Goal: Task Accomplishment & Management: Complete application form

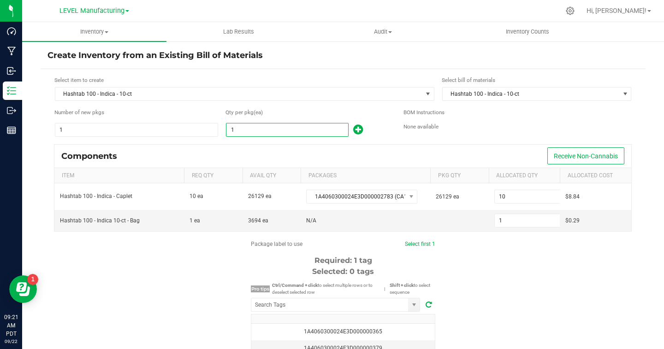
click at [307, 131] on input "1" at bounding box center [287, 130] width 122 height 13
type input "2"
type input "25"
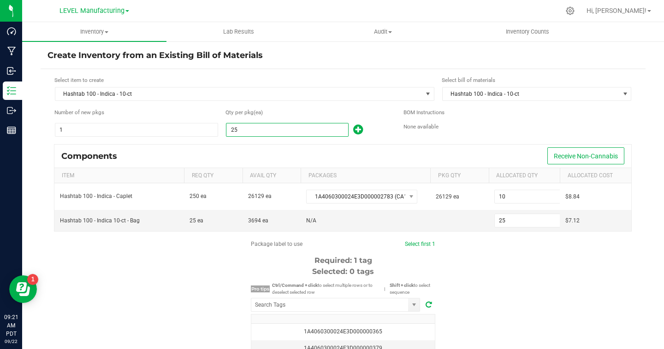
type input "259"
type input "2599"
type input "2,599"
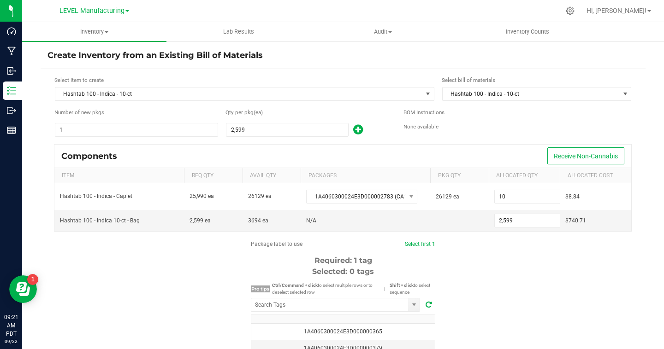
click at [378, 153] on div "Components Receive Non-Cannabis" at bounding box center [342, 156] width 577 height 23
click at [265, 124] on input "1" at bounding box center [287, 130] width 122 height 13
type input "21"
type input "251"
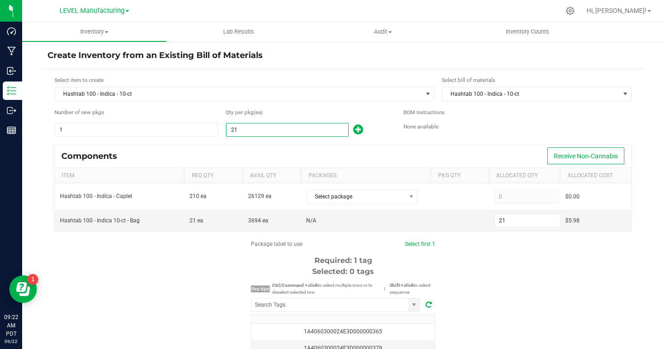
type input "251"
type input "25"
type input "259"
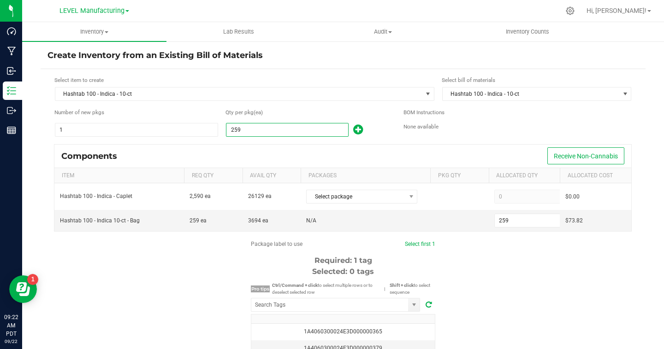
type input "2599"
type input "2,599"
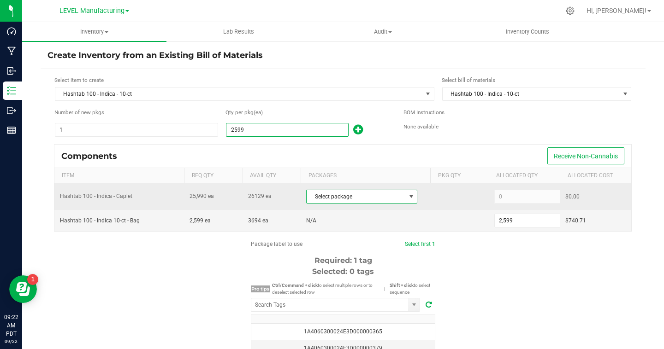
type input "2,599"
click at [407, 193] on span at bounding box center [410, 196] width 7 height 7
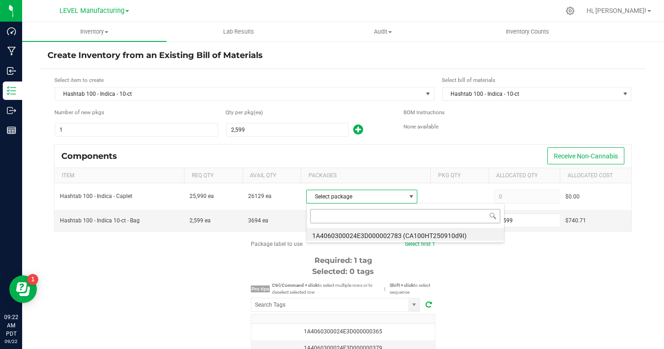
scroll to position [14, 111]
click at [380, 236] on li "1A4060300024E3D000002783 (CA100HT250910d9I)" at bounding box center [405, 234] width 197 height 13
type input "25,990"
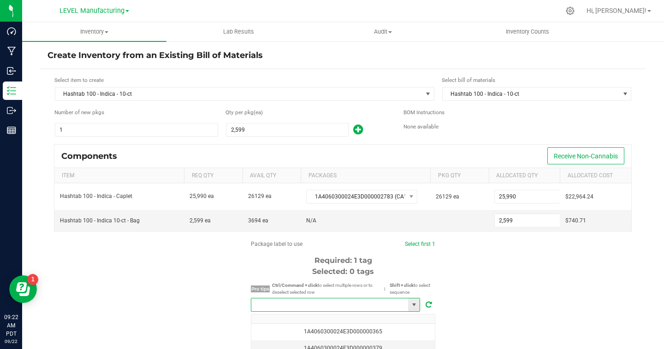
click at [323, 308] on input "NO DATA FOUND" at bounding box center [329, 305] width 157 height 13
paste input "1A4060300024E3D000002839"
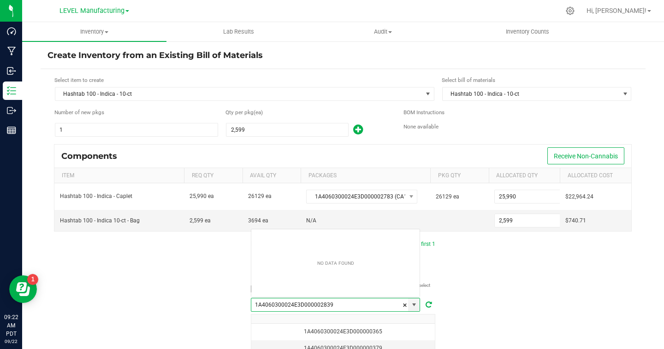
scroll to position [14, 169]
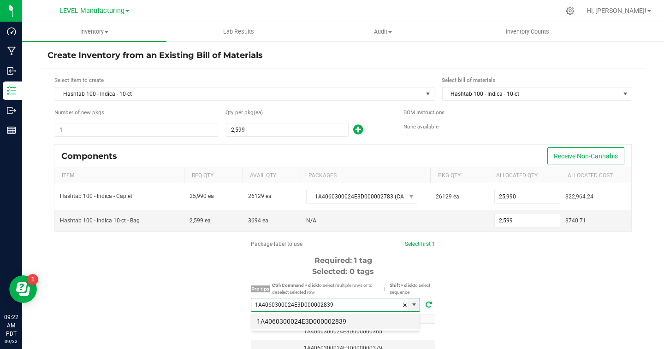
click at [372, 323] on li "1A4060300024E3D000002839" at bounding box center [335, 322] width 168 height 16
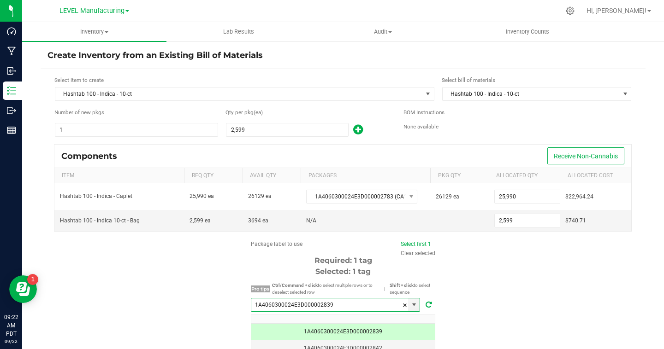
type input "1A4060300024E3D000002839"
click at [547, 262] on div "Package label to use Select first 1 Clear selected Required: 1 tag Selected: 1 …" at bounding box center [343, 328] width 605 height 176
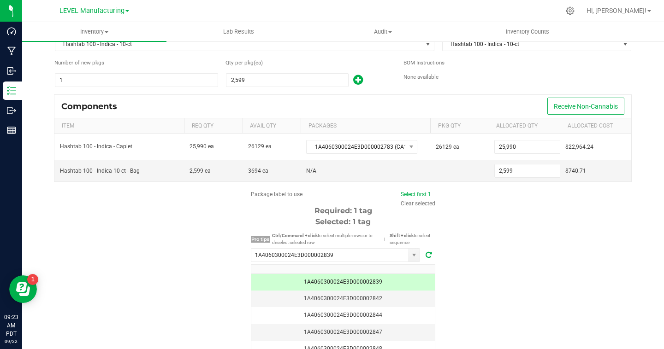
scroll to position [104, 0]
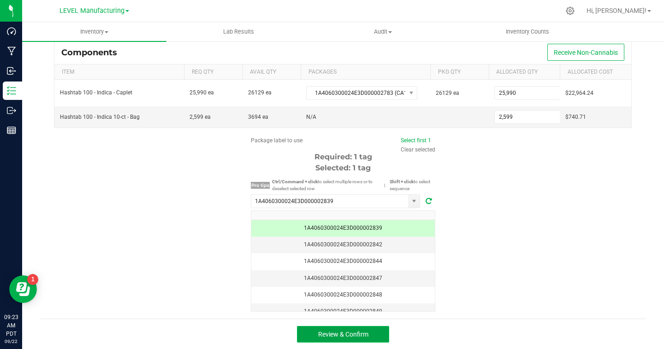
click at [367, 335] on span "Review & Confirm" at bounding box center [343, 334] width 50 height 7
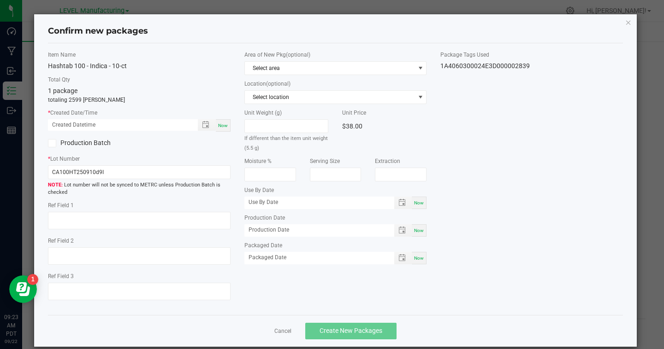
click at [222, 125] on span "Now" at bounding box center [223, 125] width 10 height 5
type input "09/22/2025 09:23 AM"
click at [64, 146] on label "Production Batch" at bounding box center [90, 143] width 84 height 10
click at [0, 0] on input "Production Batch" at bounding box center [0, 0] width 0 height 0
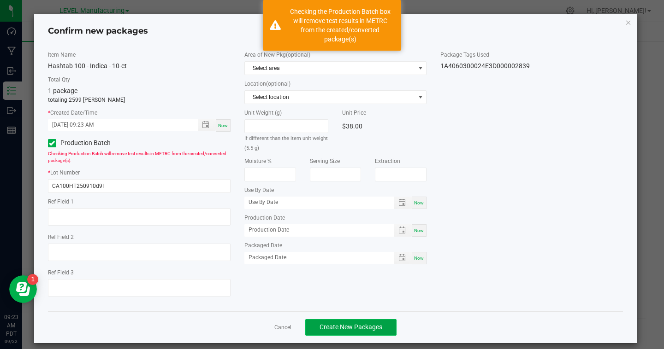
click at [344, 324] on span "Create New Packages" at bounding box center [350, 327] width 63 height 7
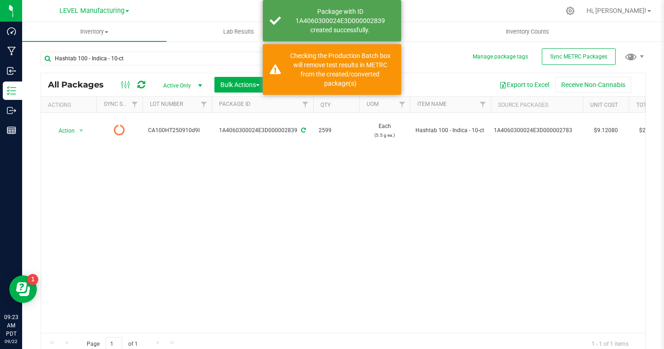
click at [485, 216] on div "Action Action Edit attributes Global inventory Print package label See history …" at bounding box center [343, 223] width 604 height 220
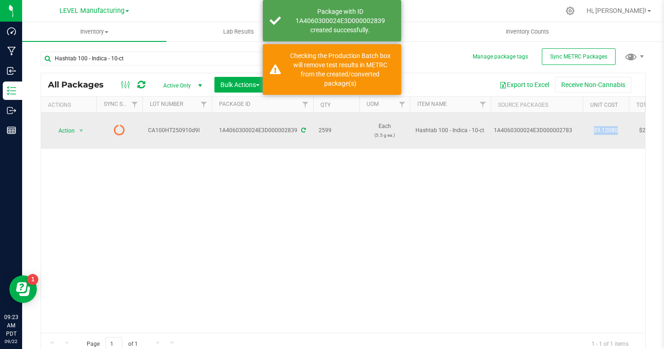
drag, startPoint x: 591, startPoint y: 132, endPoint x: 623, endPoint y: 132, distance: 31.8
click at [623, 132] on td "$9.12080" at bounding box center [606, 131] width 46 height 36
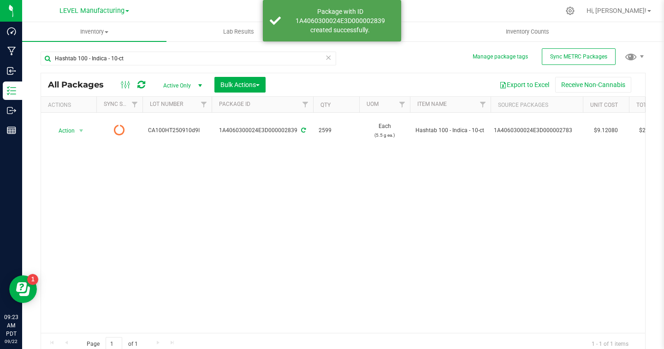
click at [591, 180] on div "Action Action Edit attributes Global inventory Print package label See history …" at bounding box center [343, 223] width 604 height 220
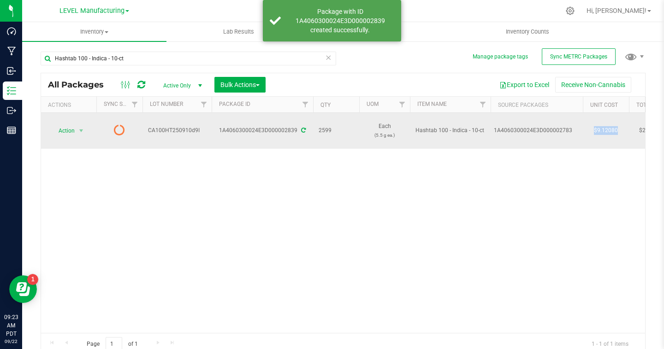
drag, startPoint x: 624, startPoint y: 127, endPoint x: 587, endPoint y: 128, distance: 36.9
click at [587, 129] on td "$9.12080" at bounding box center [606, 131] width 46 height 36
copy td "$9.12080"
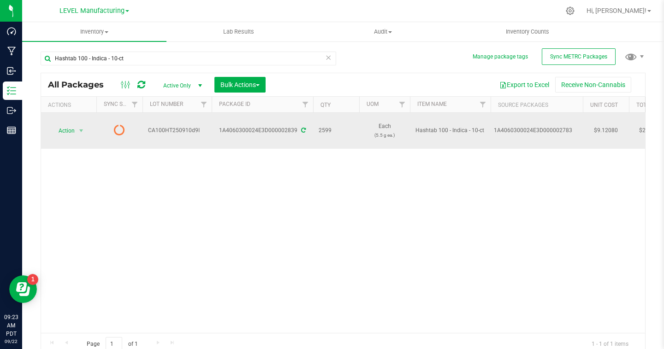
click at [558, 132] on div "1A4060300024E3D000002783" at bounding box center [537, 130] width 86 height 9
